Goal: Check status: Check status

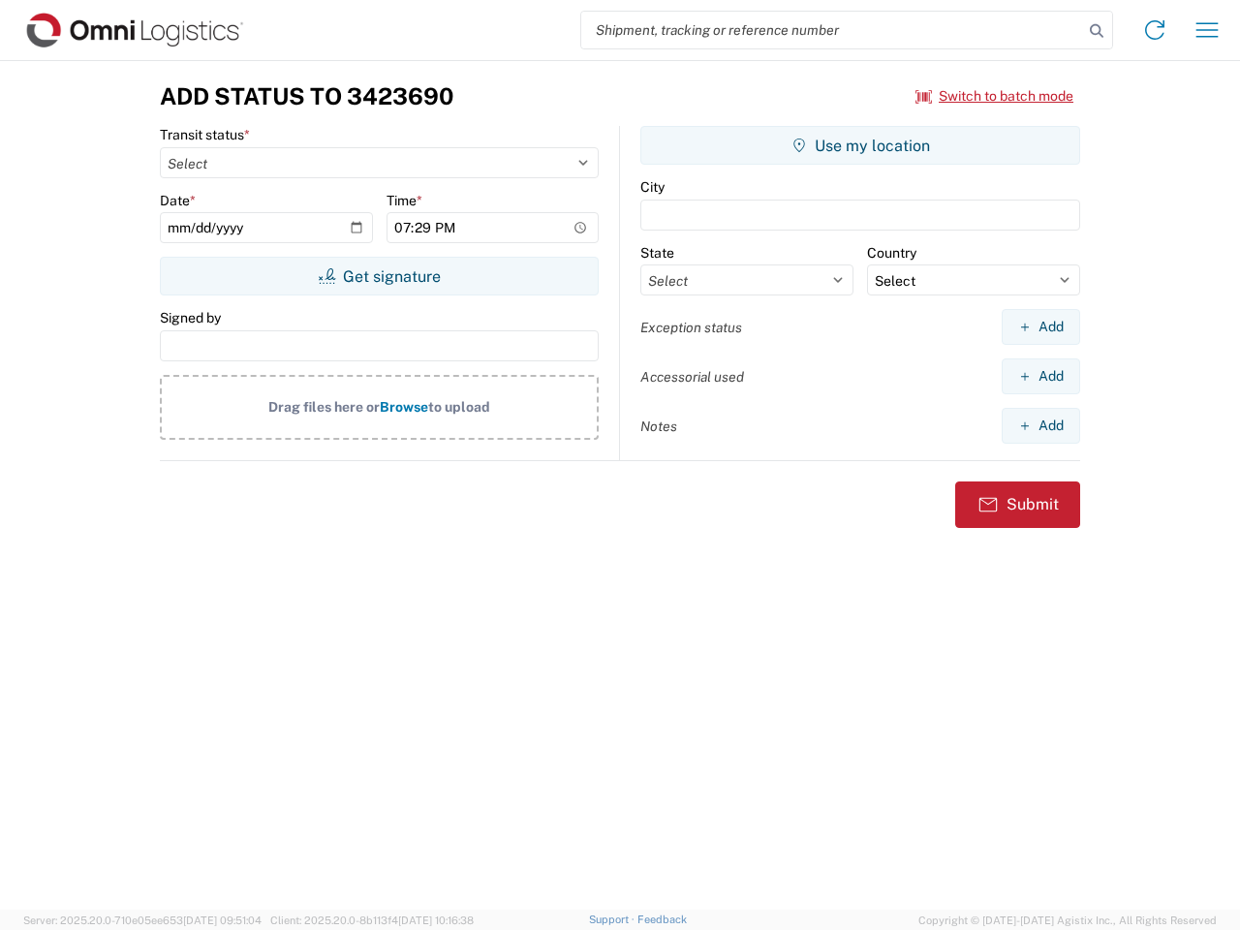
click at [832, 30] on input "search" at bounding box center [832, 30] width 502 height 37
click at [1097, 31] on icon at bounding box center [1096, 30] width 27 height 27
click at [1155, 30] on icon at bounding box center [1154, 30] width 31 height 31
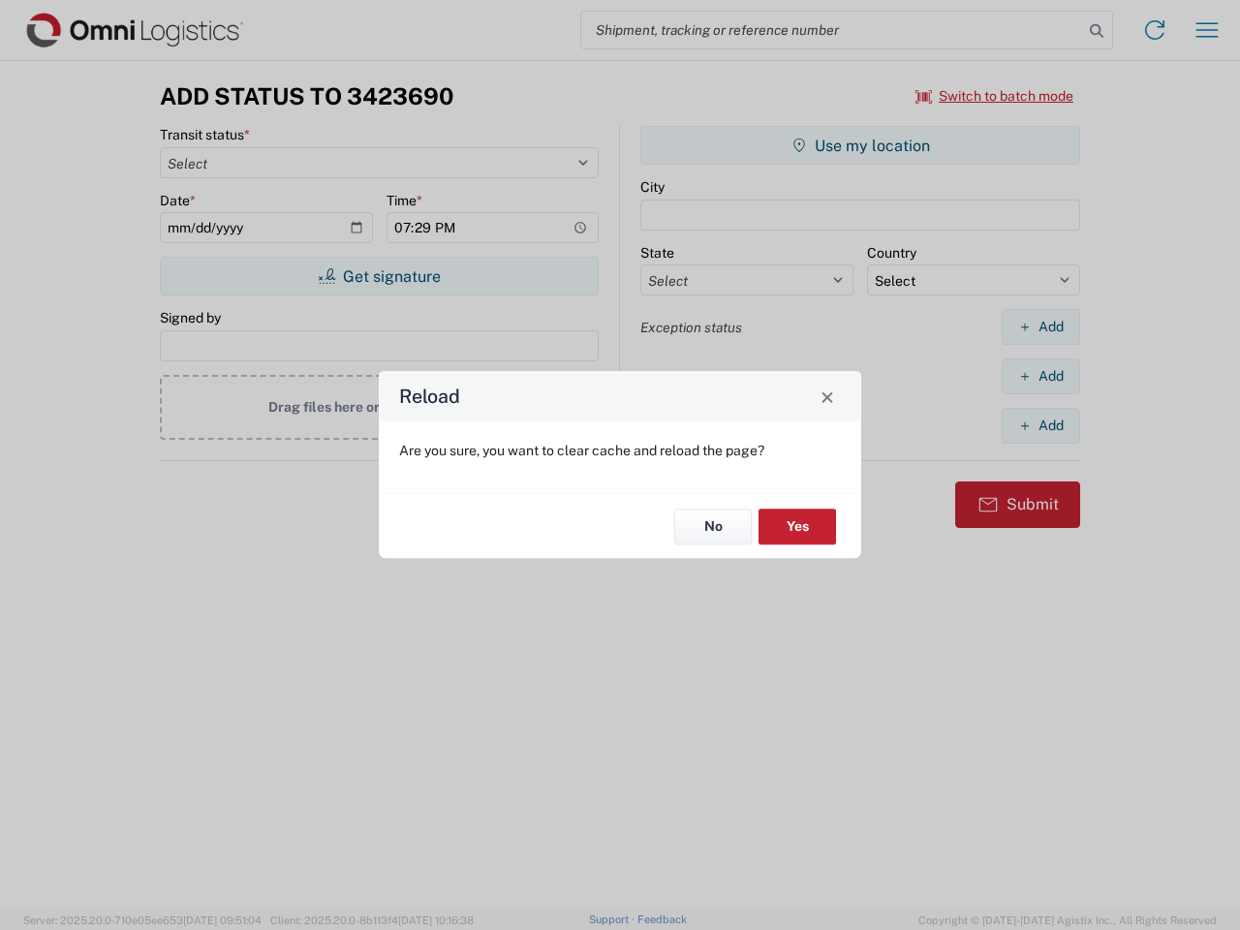
click at [1207, 30] on div "Reload Are you sure, you want to clear cache and reload the page? No Yes" at bounding box center [620, 465] width 1240 height 930
click at [995, 96] on div "Reload Are you sure, you want to clear cache and reload the page? No Yes" at bounding box center [620, 465] width 1240 height 930
click at [379, 276] on div "Reload Are you sure, you want to clear cache and reload the page? No Yes" at bounding box center [620, 465] width 1240 height 930
click at [860, 145] on div "Reload Are you sure, you want to clear cache and reload the page? No Yes" at bounding box center [620, 465] width 1240 height 930
click at [1040, 326] on div "Reload Are you sure, you want to clear cache and reload the page? No Yes" at bounding box center [620, 465] width 1240 height 930
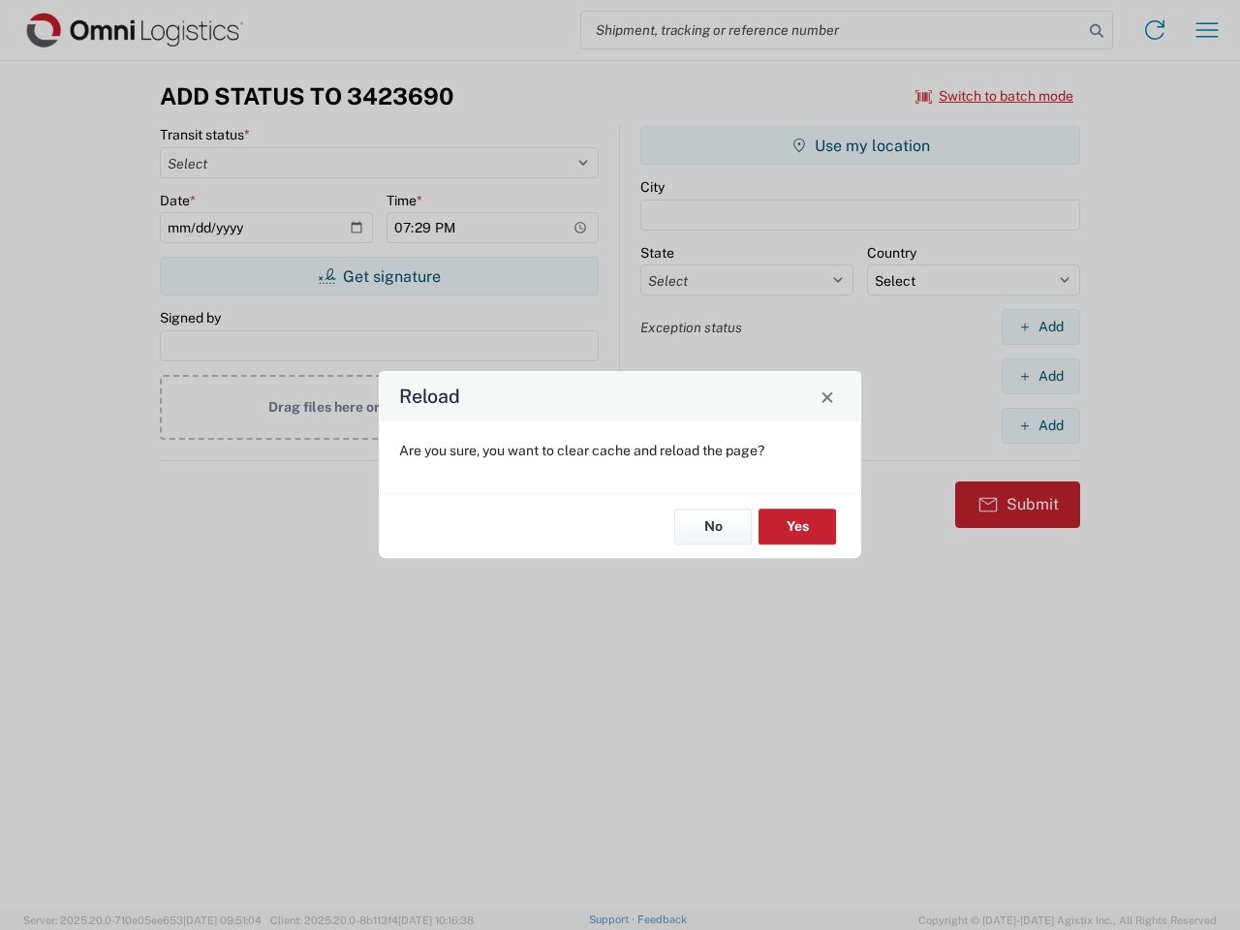
click at [1040, 376] on div "Reload Are you sure, you want to clear cache and reload the page? No Yes" at bounding box center [620, 465] width 1240 height 930
click at [1040, 425] on div "Reload Are you sure, you want to clear cache and reload the page? No Yes" at bounding box center [620, 465] width 1240 height 930
